Goal: Task Accomplishment & Management: Use online tool/utility

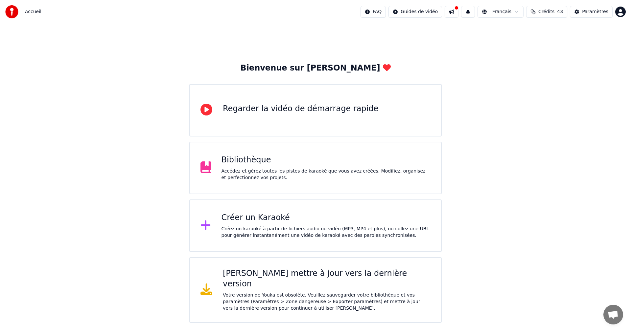
click at [303, 229] on div "Créez un karaoké à partir de fichiers audio ou vidéo (MP3, MP4 et plus), ou col…" at bounding box center [325, 232] width 209 height 13
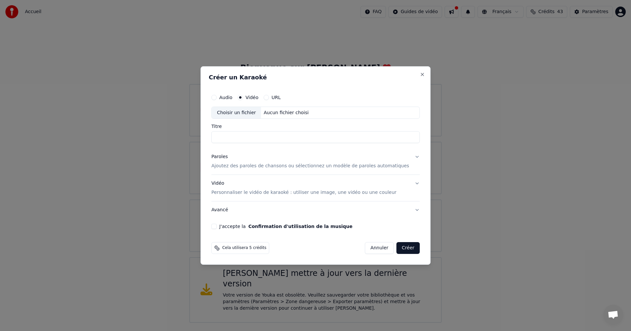
click at [216, 98] on button "Audio" at bounding box center [213, 97] width 5 height 5
click at [230, 113] on div "Choisir un fichier" at bounding box center [235, 113] width 49 height 12
click at [255, 99] on label "Vidéo" at bounding box center [251, 97] width 13 height 5
click at [243, 99] on button "Vidéo" at bounding box center [239, 97] width 5 height 5
click at [255, 115] on div "Choisir un fichier" at bounding box center [235, 113] width 49 height 12
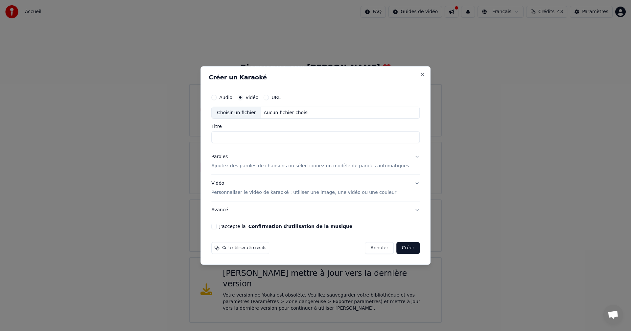
type input "**********"
click at [265, 167] on p "Ajoutez des paroles de chansons ou sélectionnez un modèle de paroles automatiqu…" at bounding box center [310, 166] width 198 height 7
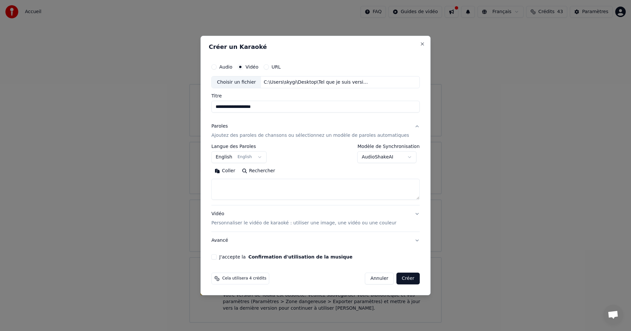
click at [228, 159] on body "**********" at bounding box center [315, 161] width 631 height 323
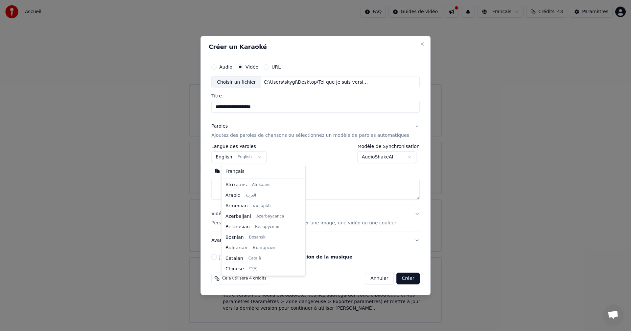
scroll to position [53, 0]
select select "**"
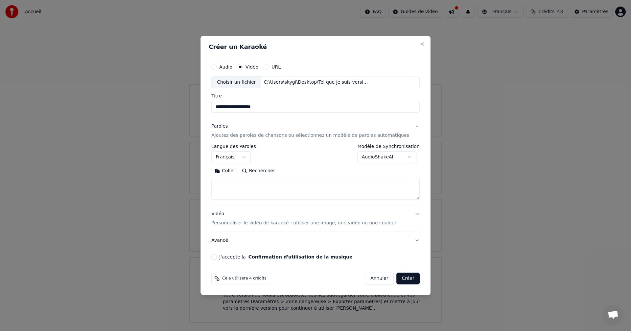
click at [238, 171] on button "Coller" at bounding box center [224, 171] width 27 height 11
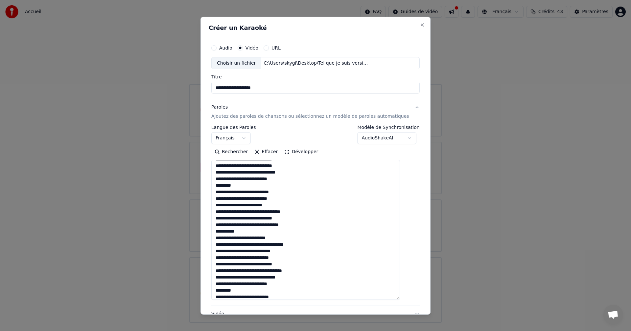
drag, startPoint x: 406, startPoint y: 196, endPoint x: 440, endPoint y: 319, distance: 127.4
click at [440, 319] on body "**********" at bounding box center [315, 161] width 631 height 323
drag, startPoint x: 242, startPoint y: 186, endPoint x: 221, endPoint y: 182, distance: 21.4
click at [221, 182] on textarea at bounding box center [305, 241] width 189 height 163
click at [247, 187] on textarea at bounding box center [305, 241] width 189 height 163
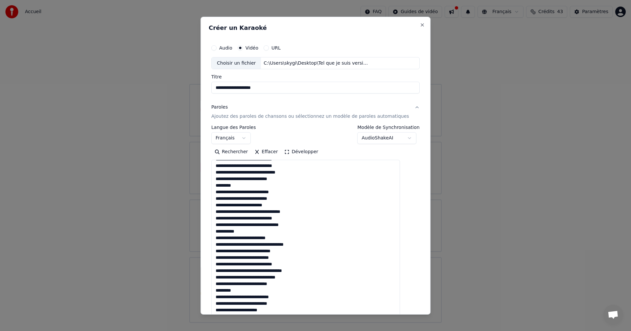
drag, startPoint x: 240, startPoint y: 186, endPoint x: 219, endPoint y: 186, distance: 21.3
click at [219, 186] on textarea at bounding box center [305, 241] width 189 height 163
drag, startPoint x: 247, startPoint y: 231, endPoint x: 222, endPoint y: 231, distance: 25.6
click at [222, 231] on textarea at bounding box center [305, 241] width 189 height 163
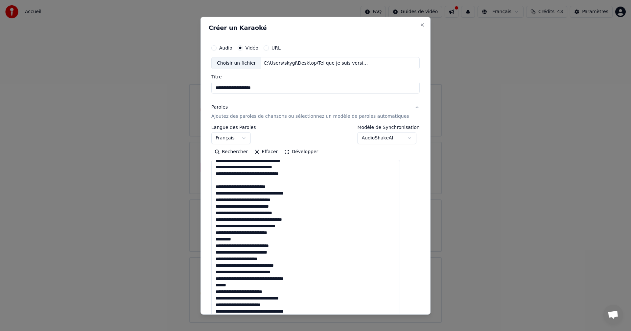
scroll to position [99, 0]
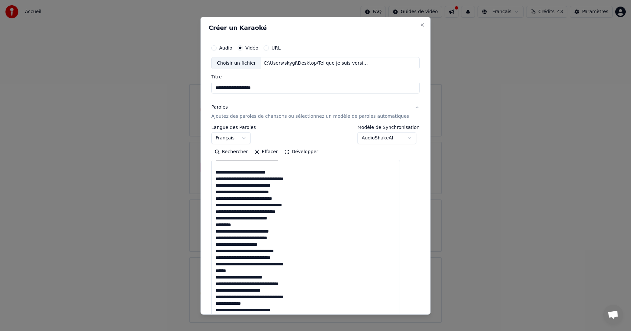
drag, startPoint x: 242, startPoint y: 226, endPoint x: 222, endPoint y: 226, distance: 19.4
click at [222, 226] on textarea at bounding box center [305, 241] width 189 height 163
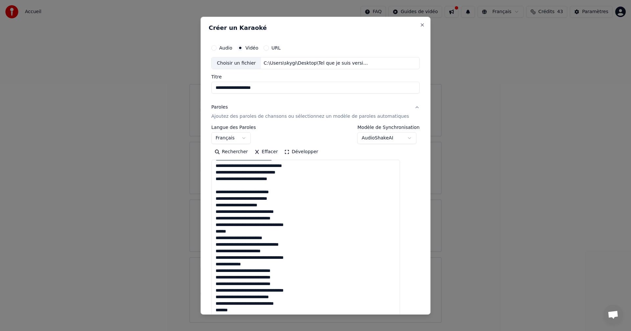
scroll to position [138, 0]
drag, startPoint x: 236, startPoint y: 232, endPoint x: 223, endPoint y: 231, distance: 13.5
click at [223, 231] on textarea at bounding box center [305, 241] width 189 height 163
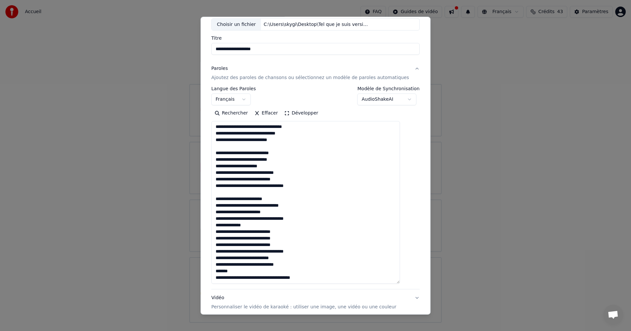
scroll to position [66, 0]
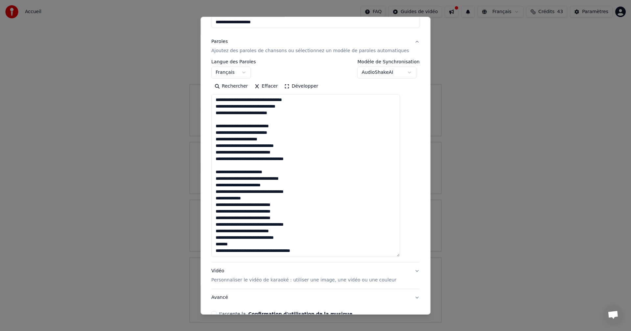
drag, startPoint x: 251, startPoint y: 198, endPoint x: 221, endPoint y: 200, distance: 29.3
click at [221, 200] on textarea at bounding box center [305, 175] width 189 height 163
drag, startPoint x: 243, startPoint y: 245, endPoint x: 222, endPoint y: 245, distance: 20.7
click at [222, 245] on textarea at bounding box center [305, 175] width 189 height 163
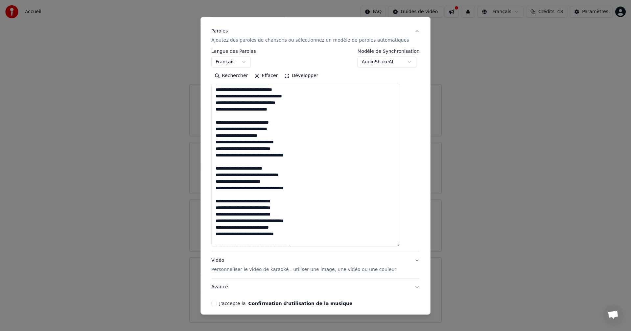
scroll to position [103, 0]
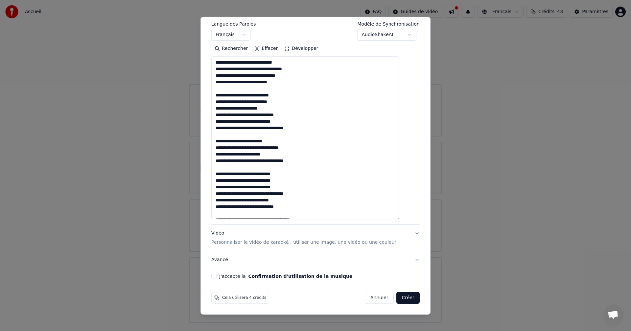
type textarea "**********"
click at [216, 278] on button "J'accepte la Confirmation d'utilisation de la musique" at bounding box center [213, 276] width 5 height 5
click at [403, 295] on button "Créer" at bounding box center [407, 298] width 23 height 12
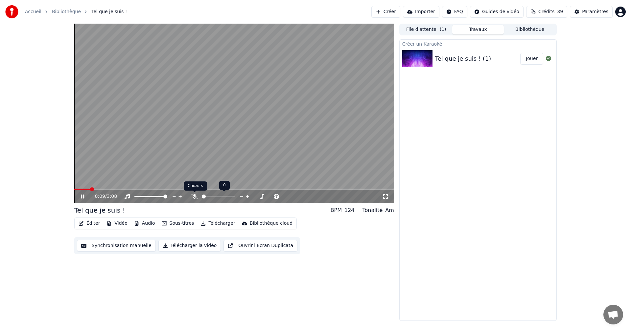
click at [196, 196] on icon at bounding box center [194, 196] width 7 height 5
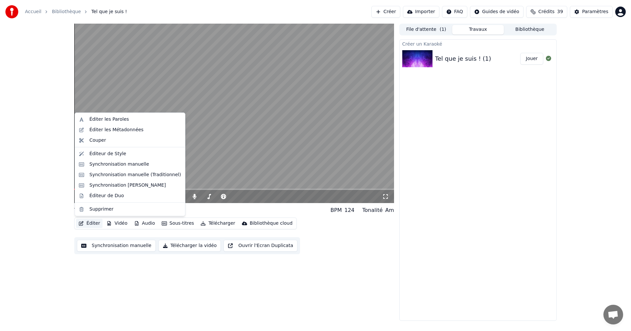
click at [86, 223] on button "Éditer" at bounding box center [89, 223] width 27 height 9
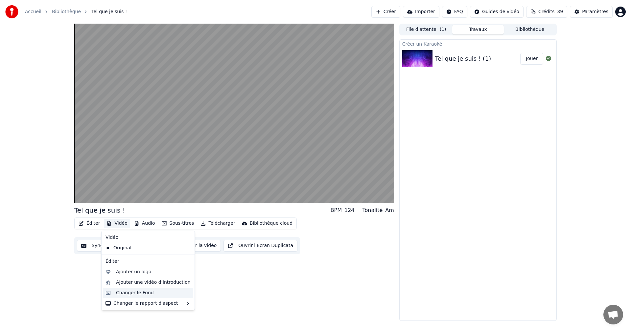
click at [136, 290] on div "Changer le Fond" at bounding box center [135, 293] width 38 height 7
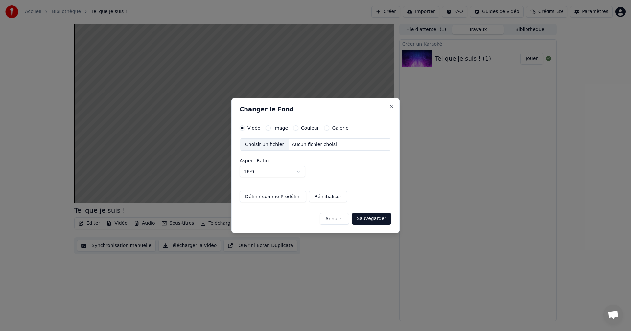
click at [270, 128] on div "Image" at bounding box center [276, 127] width 22 height 5
click at [269, 129] on button "Image" at bounding box center [267, 127] width 5 height 5
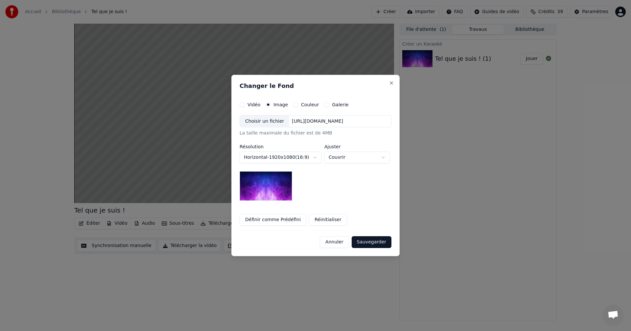
click at [277, 189] on img at bounding box center [265, 186] width 53 height 30
click at [387, 242] on button "Sauvegarder" at bounding box center [371, 242] width 40 height 12
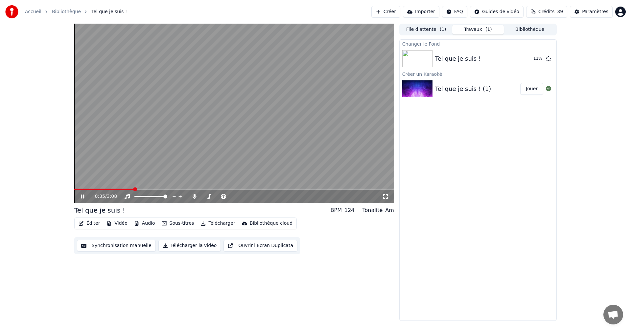
click at [86, 197] on icon at bounding box center [86, 196] width 15 height 5
click at [124, 161] on video at bounding box center [234, 114] width 320 height 180
click at [537, 55] on button "Jouer" at bounding box center [531, 59] width 23 height 12
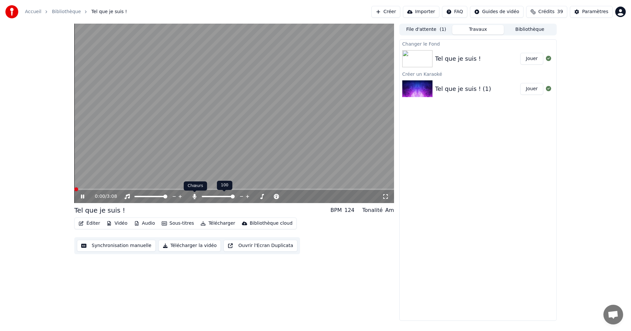
click at [194, 197] on icon at bounding box center [194, 196] width 4 height 5
click at [194, 197] on icon at bounding box center [194, 196] width 7 height 5
click at [265, 188] on span at bounding box center [264, 190] width 4 height 4
click at [221, 223] on button "Télécharger" at bounding box center [218, 223] width 40 height 9
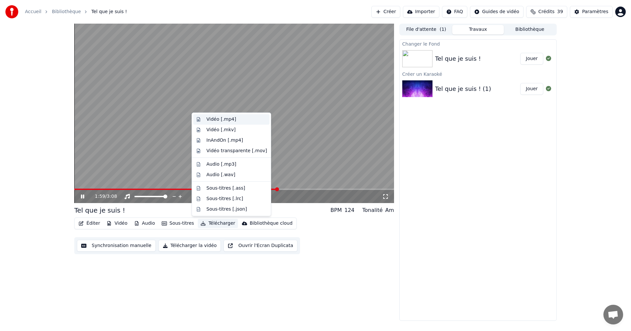
click at [226, 117] on div "Vidéo [.mp4]" at bounding box center [221, 119] width 30 height 7
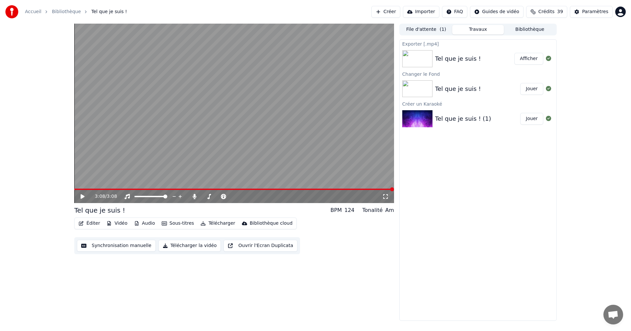
click at [536, 57] on button "Afficher" at bounding box center [528, 59] width 29 height 12
click at [391, 14] on button "Créer" at bounding box center [385, 12] width 29 height 12
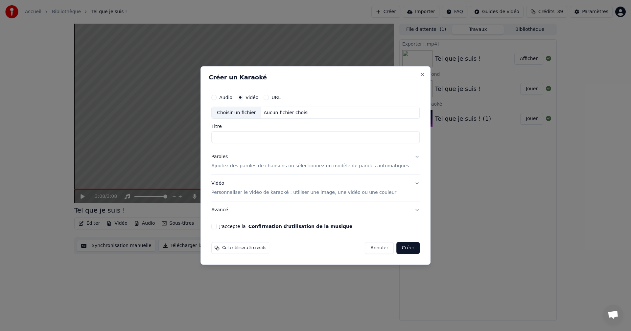
click at [255, 116] on div "Choisir un fichier" at bounding box center [235, 113] width 49 height 12
click at [244, 167] on p "Ajoutez des paroles de chansons ou sélectionnez un modèle de paroles automatiqu…" at bounding box center [310, 166] width 198 height 7
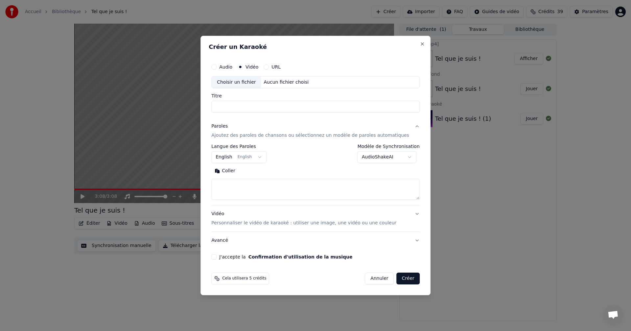
click at [233, 157] on body "**********" at bounding box center [315, 165] width 631 height 331
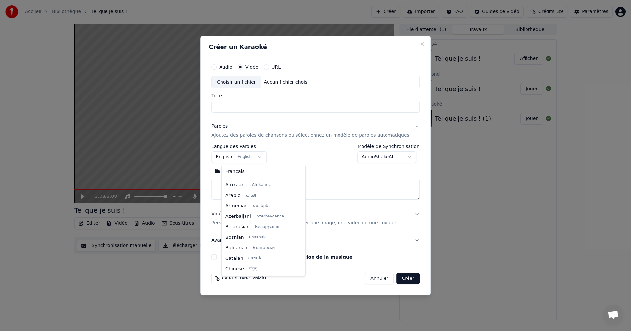
scroll to position [53, 0]
select select "**"
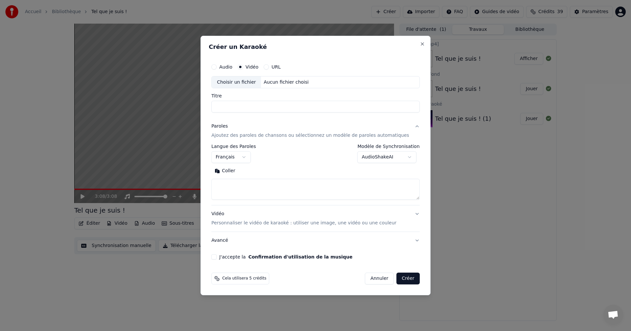
click at [235, 171] on button "Coller" at bounding box center [224, 171] width 27 height 11
drag, startPoint x: 253, startPoint y: 186, endPoint x: 220, endPoint y: 182, distance: 33.4
click at [220, 182] on div "**********" at bounding box center [315, 160] width 213 height 205
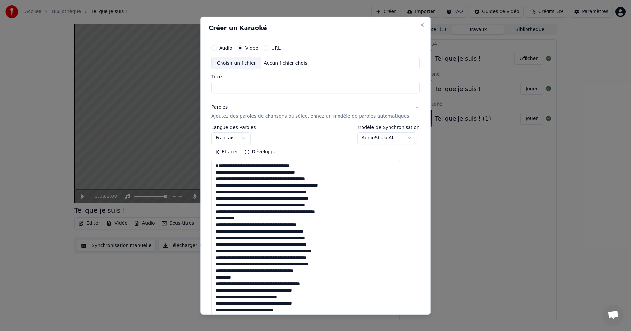
drag, startPoint x: 406, startPoint y: 197, endPoint x: 402, endPoint y: 335, distance: 138.0
click at [402, 331] on html "**********" at bounding box center [315, 165] width 631 height 331
drag, startPoint x: 250, startPoint y: 225, endPoint x: 214, endPoint y: 229, distance: 36.0
click at [214, 229] on div "**********" at bounding box center [315, 165] width 230 height 298
drag, startPoint x: 244, startPoint y: 285, endPoint x: 213, endPoint y: 282, distance: 31.0
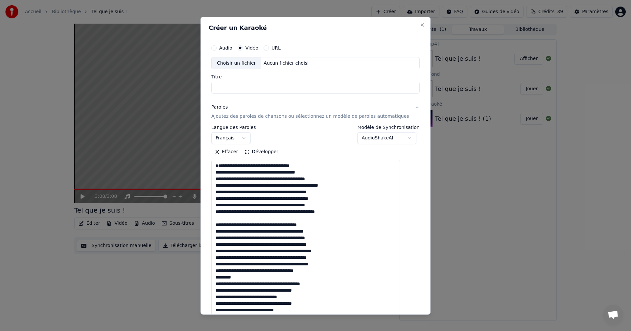
click at [213, 282] on div "**********" at bounding box center [315, 165] width 230 height 298
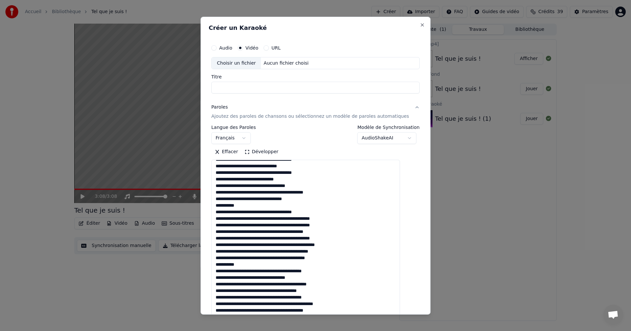
scroll to position [131, 0]
drag, startPoint x: 250, startPoint y: 212, endPoint x: 220, endPoint y: 212, distance: 30.2
click at [220, 212] on textarea at bounding box center [305, 249] width 189 height 178
drag, startPoint x: 248, startPoint y: 272, endPoint x: 217, endPoint y: 271, distance: 31.2
click at [217, 271] on div "**********" at bounding box center [315, 219] width 213 height 362
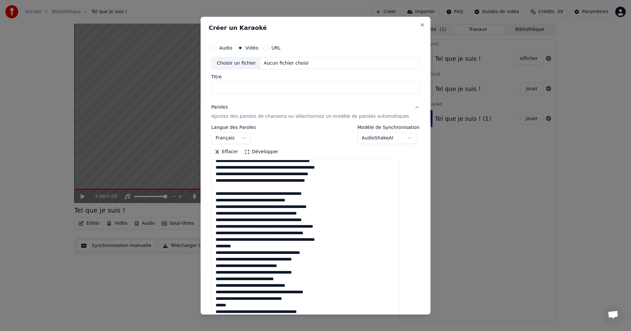
scroll to position [263, 0]
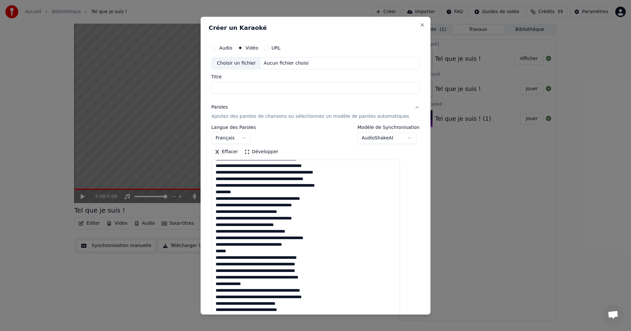
drag, startPoint x: 249, startPoint y: 200, endPoint x: 221, endPoint y: 200, distance: 27.9
click at [221, 200] on textarea at bounding box center [305, 249] width 189 height 178
drag, startPoint x: 235, startPoint y: 258, endPoint x: 213, endPoint y: 258, distance: 22.7
click at [213, 258] on div "**********" at bounding box center [315, 165] width 230 height 298
drag, startPoint x: 253, startPoint y: 291, endPoint x: 216, endPoint y: 288, distance: 36.6
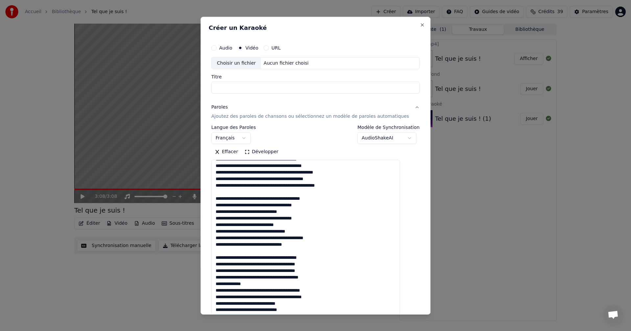
click at [216, 288] on div "**********" at bounding box center [315, 219] width 213 height 362
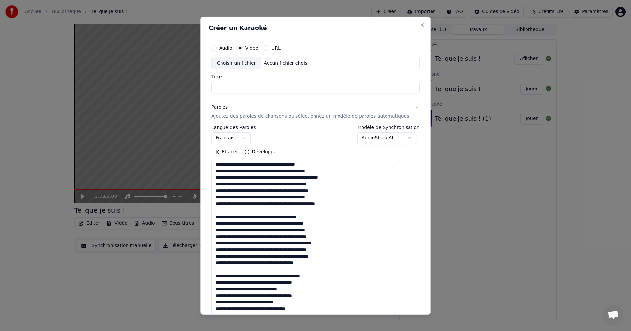
scroll to position [0, 0]
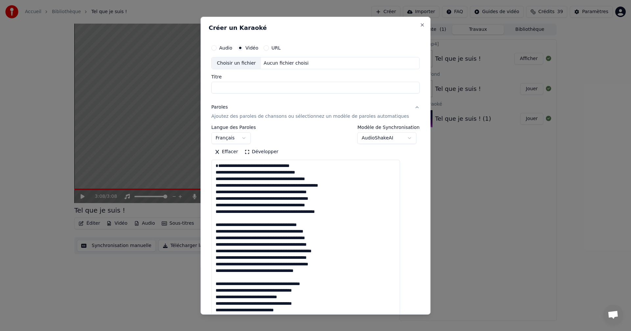
type textarea "**********"
click at [251, 64] on div "Choisir un fichier" at bounding box center [235, 63] width 49 height 12
type input "**********"
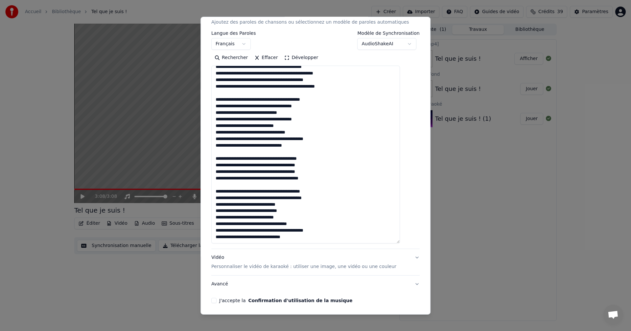
scroll to position [119, 0]
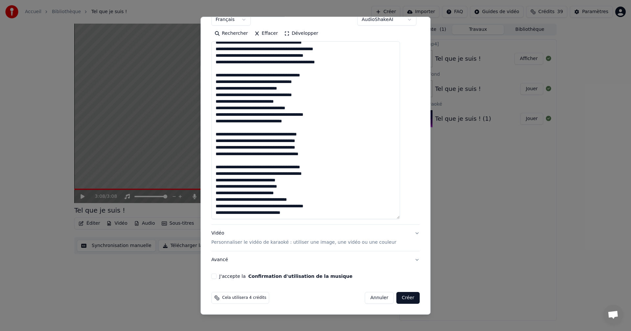
click at [216, 276] on button "J'accepte la Confirmation d'utilisation de la musique" at bounding box center [213, 276] width 5 height 5
click at [265, 243] on p "Personnaliser le vidéo de karaoké : utiliser une image, une vidéo ou une couleur" at bounding box center [303, 242] width 185 height 7
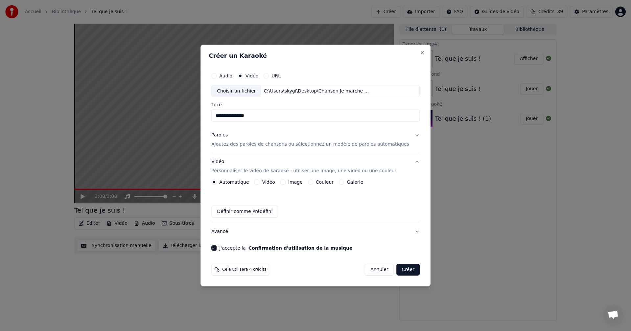
click at [292, 181] on div "Image" at bounding box center [291, 182] width 22 height 5
click at [285, 182] on button "Image" at bounding box center [282, 182] width 5 height 5
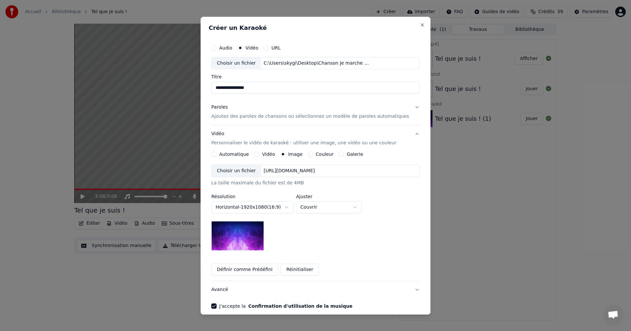
click at [246, 241] on img at bounding box center [237, 236] width 53 height 30
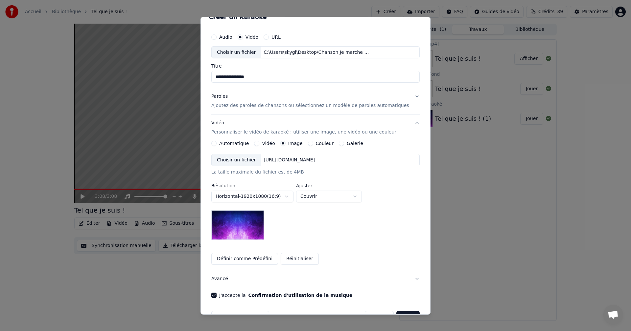
scroll to position [30, 0]
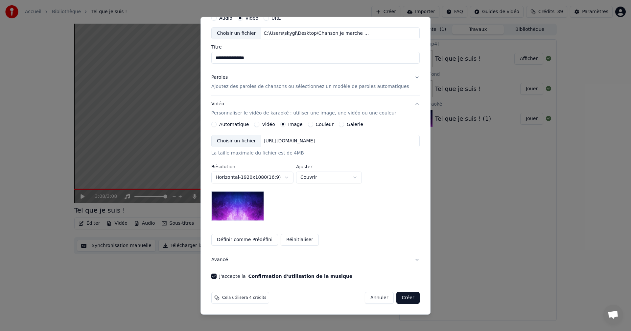
click at [396, 296] on button "Créer" at bounding box center [407, 298] width 23 height 12
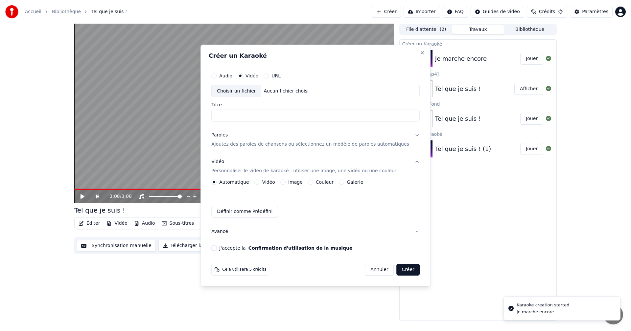
scroll to position [0, 0]
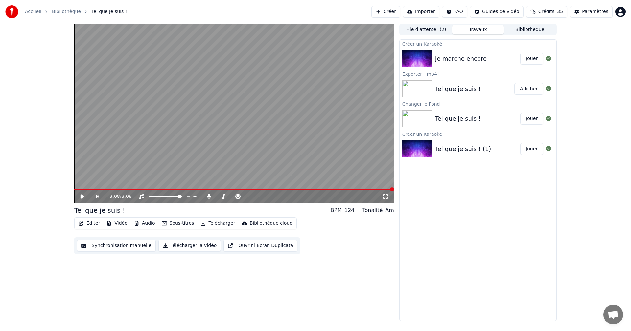
click at [539, 58] on button "Jouer" at bounding box center [531, 59] width 23 height 12
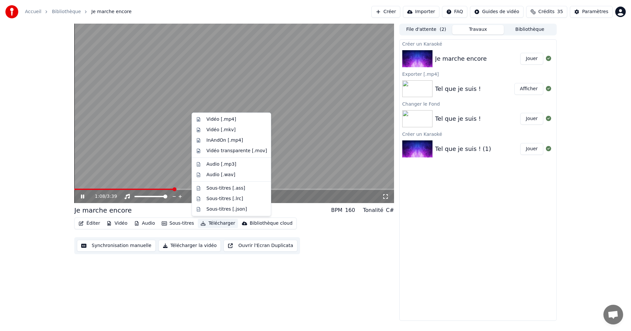
click at [209, 224] on button "Télécharger" at bounding box center [218, 223] width 40 height 9
click at [235, 119] on div "Vidéo [.mp4]" at bounding box center [236, 119] width 60 height 7
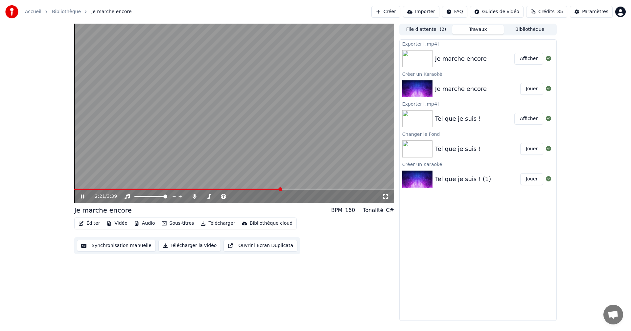
click at [532, 58] on button "Afficher" at bounding box center [528, 59] width 29 height 12
click at [389, 7] on button "Créer" at bounding box center [385, 12] width 29 height 12
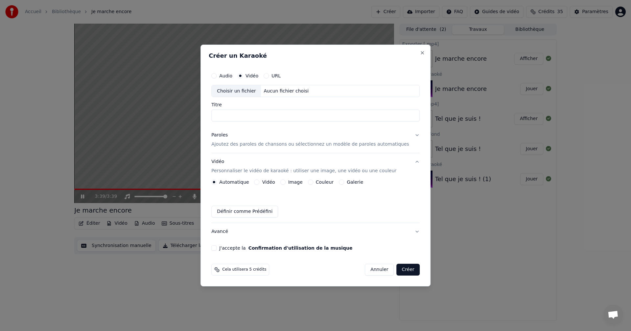
click at [237, 91] on div "Choisir un fichier" at bounding box center [235, 91] width 49 height 12
type input "**********"
click at [228, 134] on div "Paroles" at bounding box center [219, 135] width 16 height 7
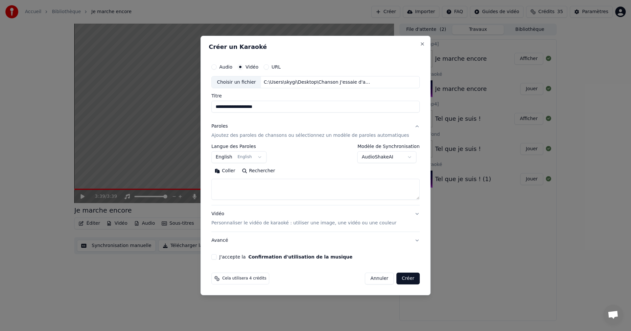
click at [236, 160] on body "**********" at bounding box center [315, 165] width 631 height 331
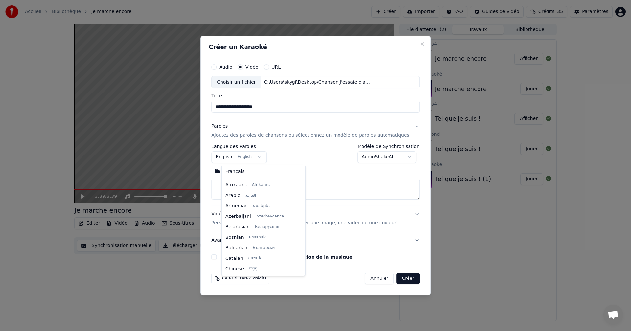
scroll to position [53, 0]
select select "**"
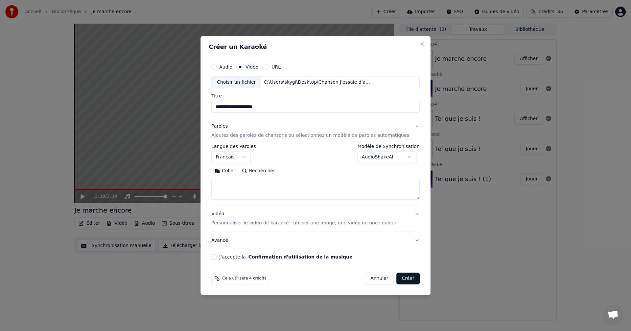
click at [236, 170] on button "Coller" at bounding box center [224, 171] width 27 height 11
drag, startPoint x: 253, startPoint y: 186, endPoint x: 216, endPoint y: 186, distance: 36.8
click at [216, 186] on div "**********" at bounding box center [315, 166] width 230 height 260
click at [216, 258] on button "J'accepte la Confirmation d'utilisation de la musique" at bounding box center [213, 257] width 5 height 5
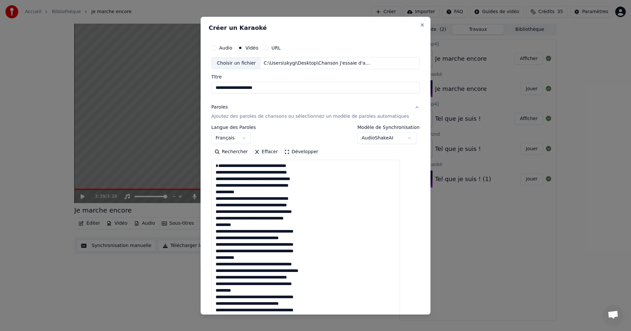
drag, startPoint x: 406, startPoint y: 197, endPoint x: 408, endPoint y: 330, distance: 133.0
click at [408, 331] on html "**********" at bounding box center [315, 165] width 631 height 331
drag, startPoint x: 251, startPoint y: 197, endPoint x: 216, endPoint y: 201, distance: 35.0
click at [216, 201] on div "**********" at bounding box center [315, 217] width 213 height 359
drag, startPoint x: 240, startPoint y: 232, endPoint x: 221, endPoint y: 231, distance: 18.4
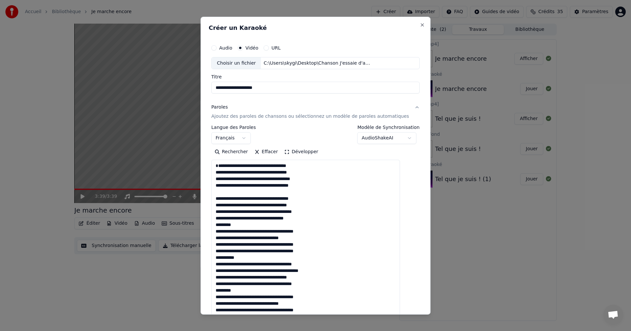
click at [221, 231] on textarea at bounding box center [305, 247] width 189 height 175
drag, startPoint x: 249, startPoint y: 264, endPoint x: 218, endPoint y: 265, distance: 30.9
click at [218, 265] on textarea at bounding box center [305, 247] width 189 height 175
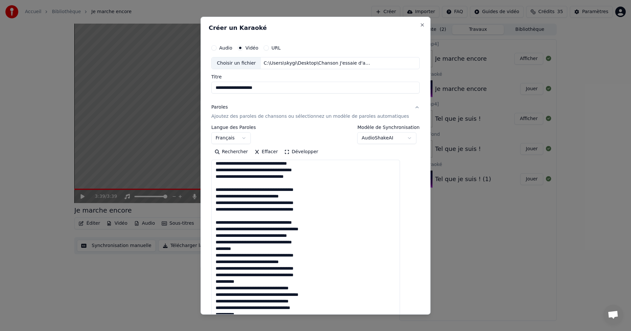
scroll to position [66, 0]
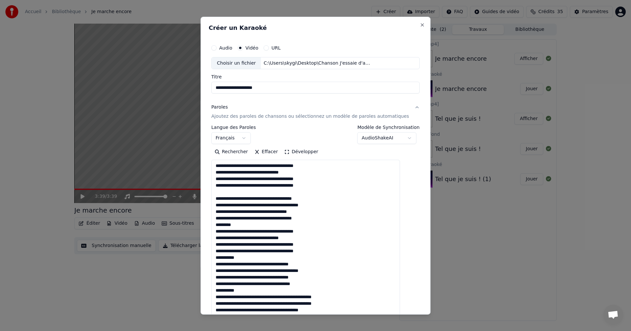
drag, startPoint x: 240, startPoint y: 231, endPoint x: 221, endPoint y: 233, distance: 19.1
click at [221, 233] on textarea at bounding box center [305, 247] width 189 height 175
drag, startPoint x: 248, startPoint y: 265, endPoint x: 218, endPoint y: 263, distance: 30.3
click at [218, 263] on textarea at bounding box center [305, 247] width 189 height 175
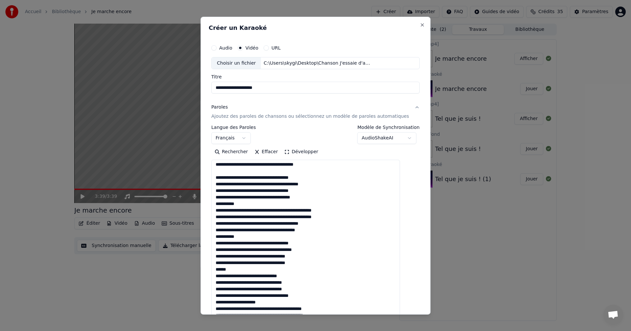
scroll to position [159, 0]
drag, startPoint x: 247, startPoint y: 206, endPoint x: 221, endPoint y: 206, distance: 26.3
click at [221, 206] on textarea at bounding box center [305, 247] width 189 height 175
drag, startPoint x: 248, startPoint y: 238, endPoint x: 219, endPoint y: 238, distance: 28.9
click at [219, 238] on textarea at bounding box center [305, 247] width 189 height 175
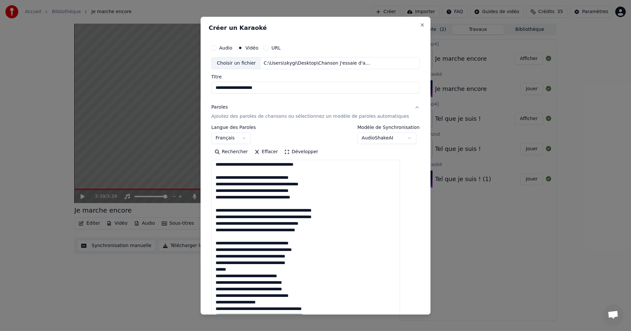
drag, startPoint x: 238, startPoint y: 271, endPoint x: 220, endPoint y: 269, distance: 18.2
click at [220, 268] on textarea at bounding box center [305, 247] width 189 height 175
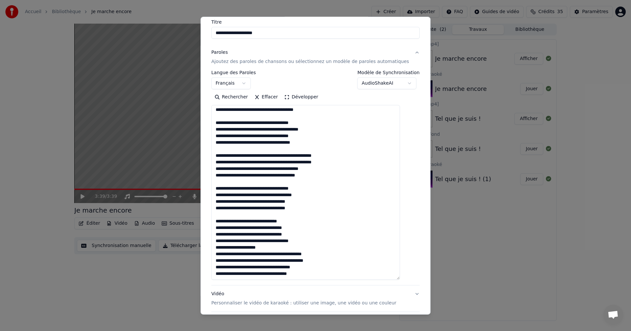
scroll to position [66, 0]
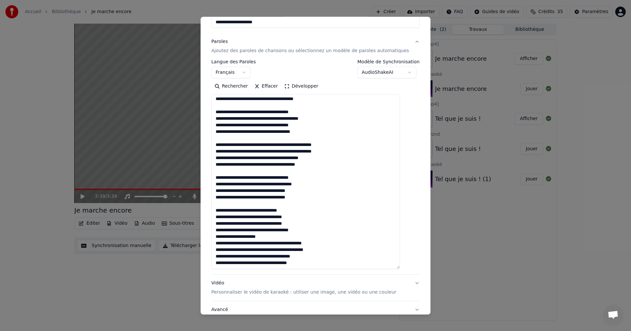
drag, startPoint x: 276, startPoint y: 237, endPoint x: 222, endPoint y: 238, distance: 53.5
click at [222, 238] on textarea at bounding box center [305, 181] width 189 height 175
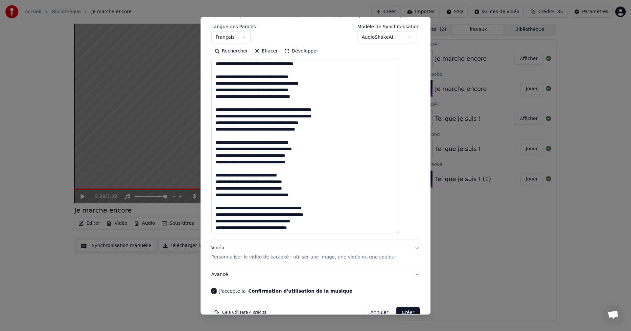
scroll to position [116, 0]
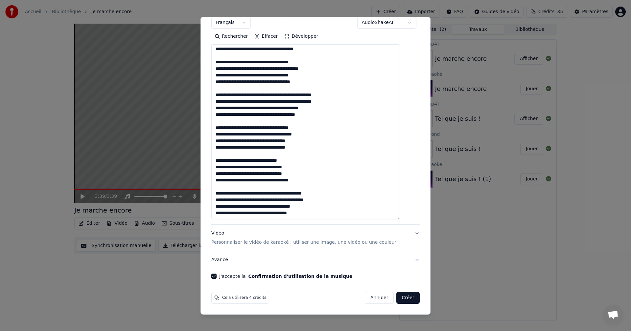
type textarea "**********"
click at [396, 297] on button "Créer" at bounding box center [407, 298] width 23 height 12
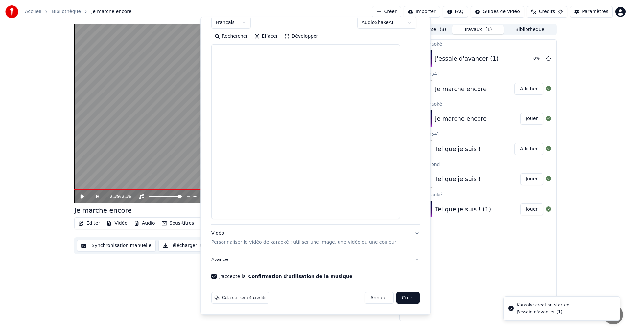
scroll to position [0, 0]
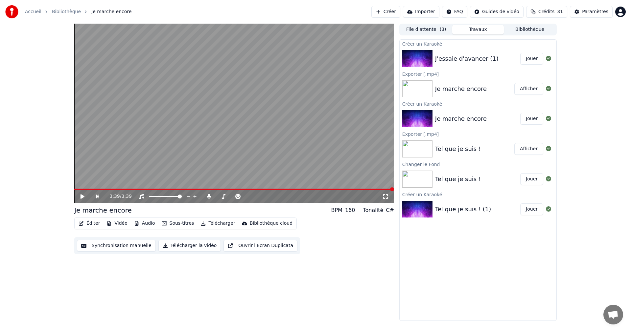
click at [526, 59] on button "Jouer" at bounding box center [531, 59] width 23 height 12
click at [74, 191] on span at bounding box center [76, 190] width 4 height 4
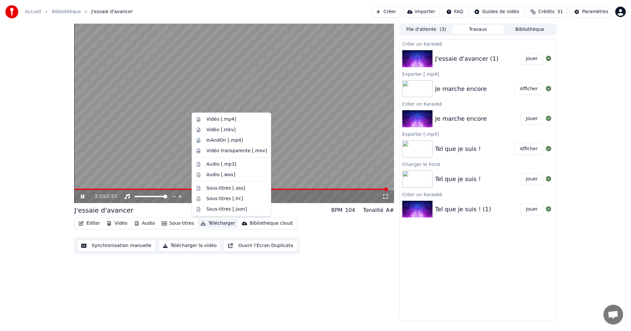
click at [203, 223] on button "Télécharger" at bounding box center [218, 223] width 40 height 9
click at [211, 122] on div "Vidéo [.mp4]" at bounding box center [221, 119] width 30 height 7
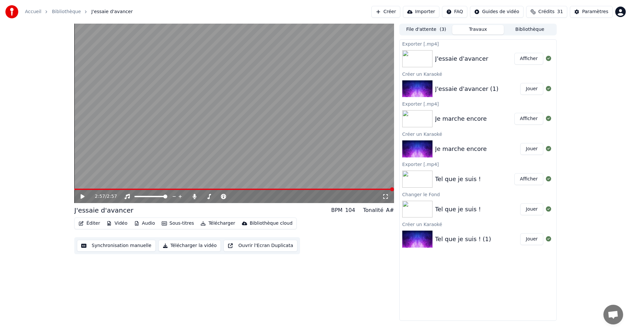
click at [540, 58] on button "Afficher" at bounding box center [528, 59] width 29 height 12
